Goal: Navigation & Orientation: Find specific page/section

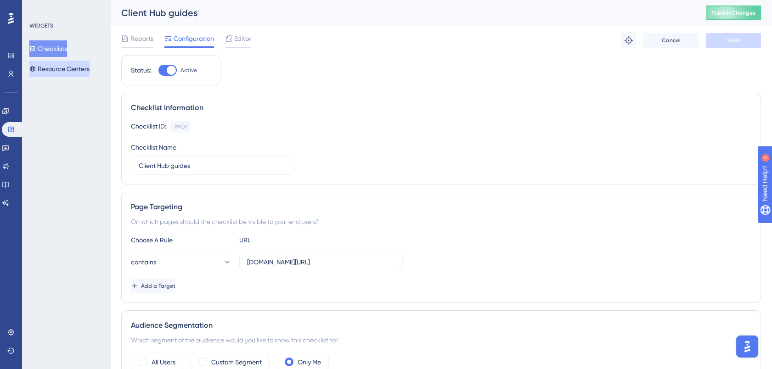
click at [77, 73] on button "Resource Centers" at bounding box center [59, 69] width 60 height 17
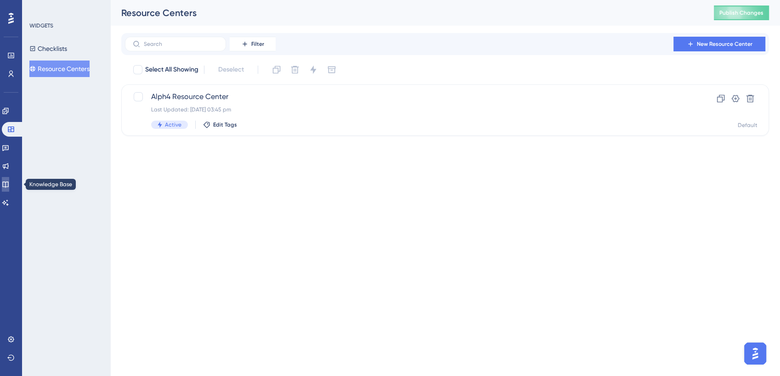
click at [9, 189] on link at bounding box center [5, 184] width 7 height 15
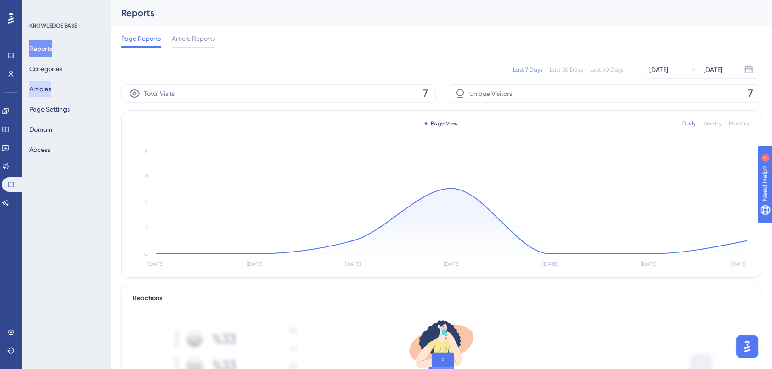
click at [51, 89] on button "Articles" at bounding box center [40, 89] width 22 height 17
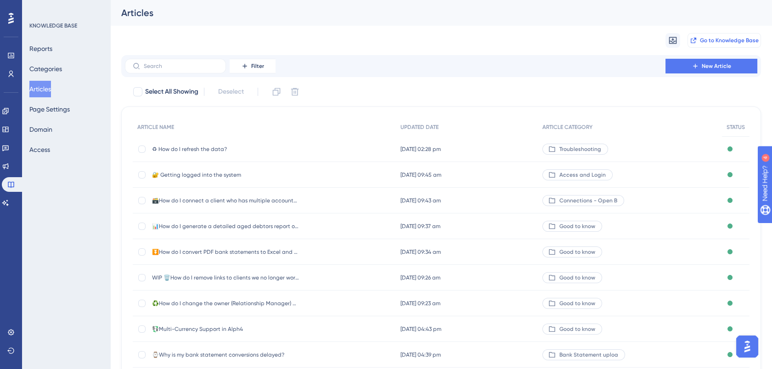
click at [729, 39] on span "Go to Knowledge Base" at bounding box center [729, 40] width 59 height 7
